Goal: Navigation & Orientation: Find specific page/section

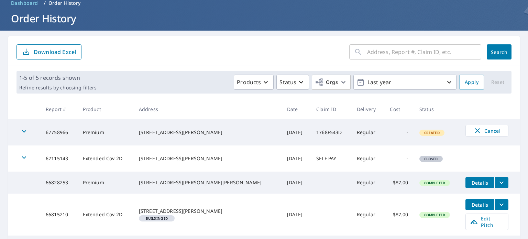
scroll to position [3, 0]
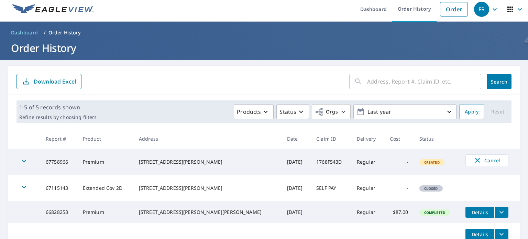
click at [55, 4] on img at bounding box center [52, 9] width 81 height 10
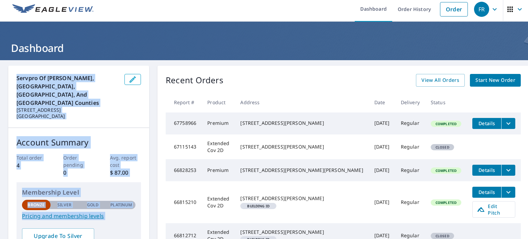
drag, startPoint x: 523, startPoint y: 43, endPoint x: 528, endPoint y: 71, distance: 29.0
click at [528, 71] on div "Dashboard Order History Order FR Dashboard Servpro of [PERSON_NAME], [GEOGRAPHI…" at bounding box center [264, 119] width 528 height 239
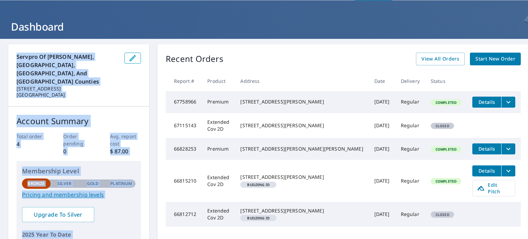
scroll to position [25, 0]
click at [379, 32] on h1 "Dashboard" at bounding box center [264, 27] width 512 height 14
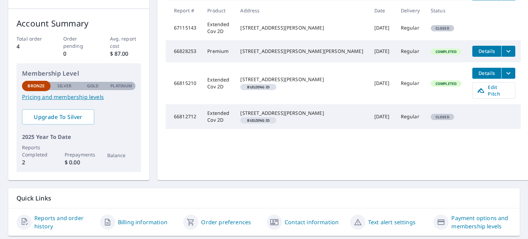
scroll to position [125, 0]
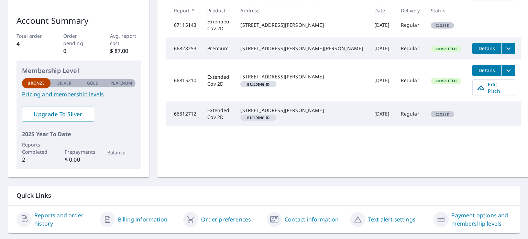
click at [126, 215] on link "Billing information" at bounding box center [143, 219] width 50 height 8
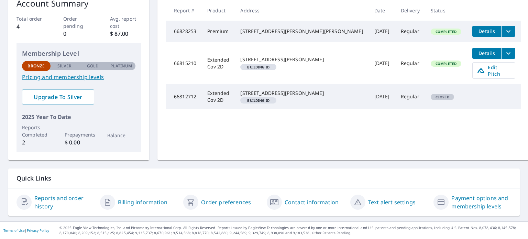
scroll to position [125, 0]
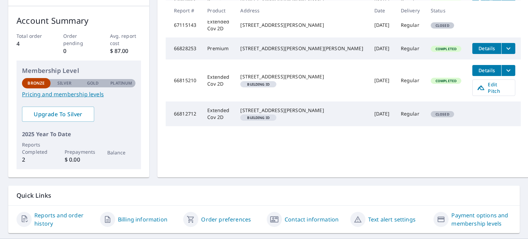
click at [49, 211] on link "Reports and order history" at bounding box center [64, 219] width 60 height 17
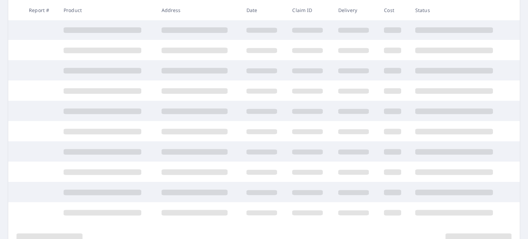
scroll to position [82, 0]
